Goal: Transaction & Acquisition: Purchase product/service

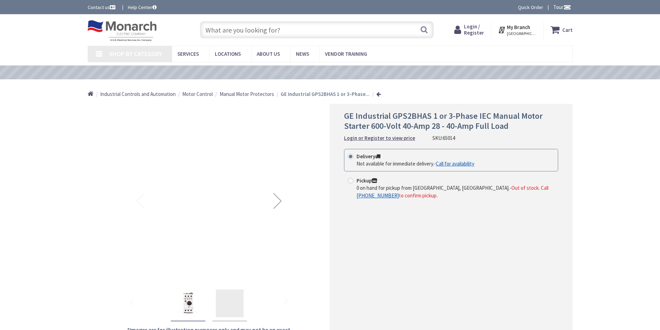
type input "JP8H+[STREET_ADDRESS]"
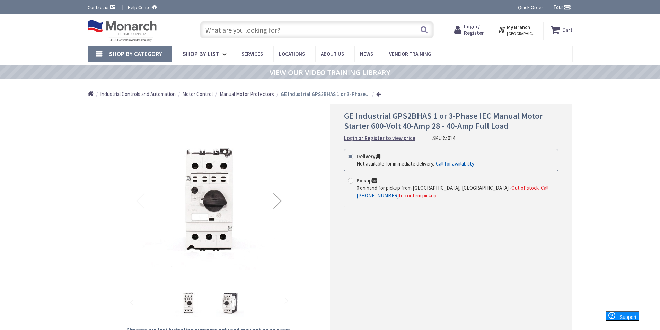
click at [373, 140] on strong "Login or Register to view price" at bounding box center [379, 138] width 71 height 7
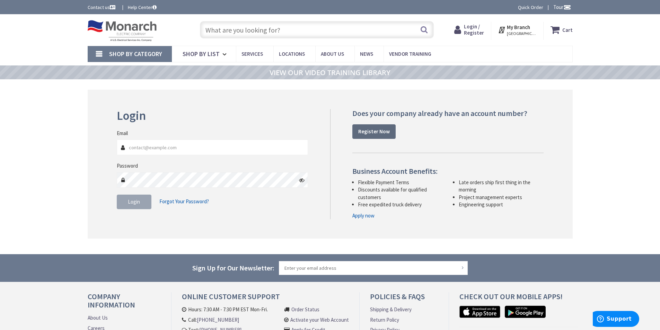
click at [378, 135] on link "Register Now" at bounding box center [374, 131] width 43 height 15
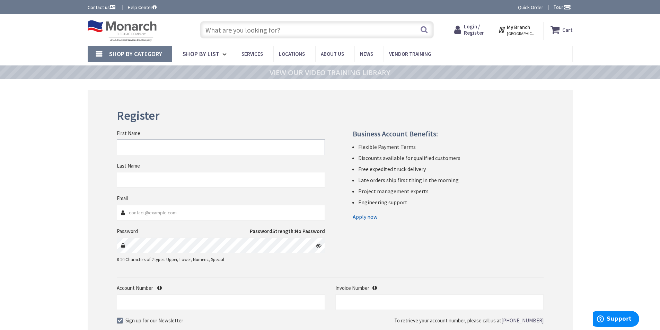
click at [227, 150] on input "First Name" at bounding box center [221, 148] width 208 height 16
click at [197, 183] on input "Last Name" at bounding box center [221, 180] width 208 height 16
drag, startPoint x: 156, startPoint y: 146, endPoint x: 87, endPoint y: 151, distance: 69.2
click at [88, 151] on div "Register First Name [GEOGRAPHIC_DATA] Last Name This is a required field. Email…" at bounding box center [330, 236] width 485 height 293
type input "Sandip"
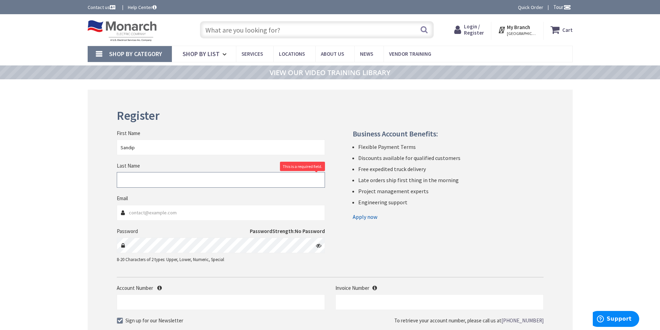
click at [132, 185] on input "Last Name" at bounding box center [221, 180] width 208 height 16
type input "[PERSON_NAME]"
click at [184, 216] on input "Email" at bounding box center [221, 213] width 208 height 16
type input "[EMAIL_ADDRESS][PERSON_NAME][DOMAIN_NAME]"
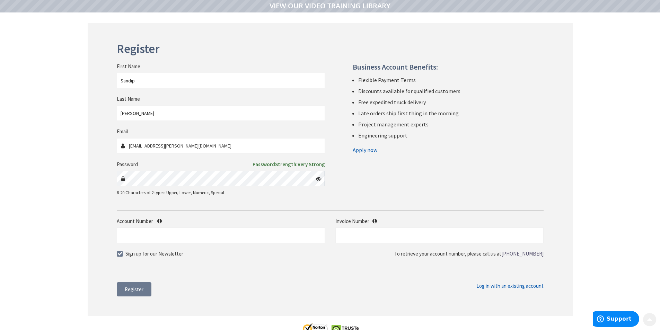
scroll to position [69, 0]
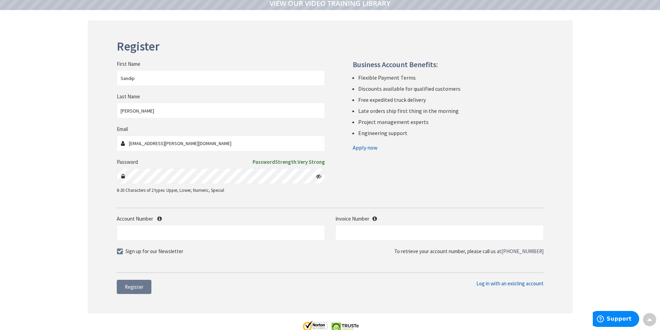
click at [319, 177] on icon at bounding box center [319, 177] width 6 height 6
click at [265, 238] on input "Account Number" at bounding box center [221, 233] width 208 height 16
type input "1"
click at [352, 231] on input "text" at bounding box center [440, 233] width 208 height 16
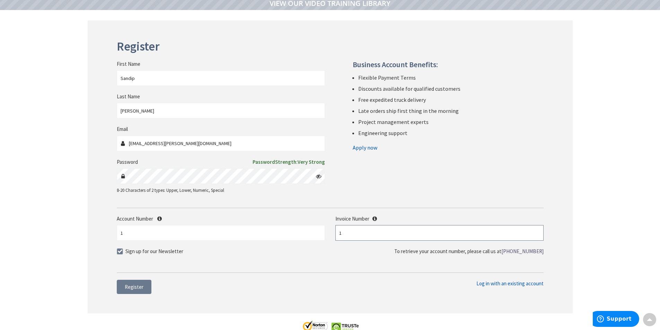
type input "1"
click at [288, 259] on div "Sign up for our Newsletter To retrieve your account number, please call us at […" at bounding box center [330, 253] width 427 height 11
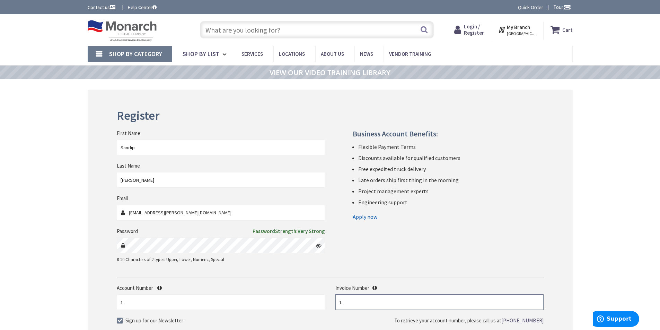
click at [349, 305] on input "1" at bounding box center [440, 303] width 208 height 16
type input "2"
click at [295, 319] on div "Sign up for our Newsletter To retrieve your account number, please call us at […" at bounding box center [330, 322] width 427 height 11
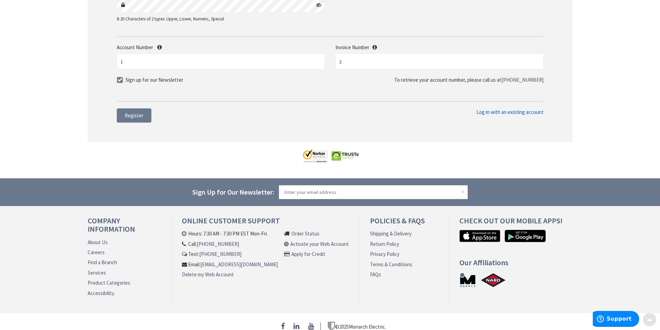
scroll to position [243, 0]
